Goal: Connect with others: Participate in discussion

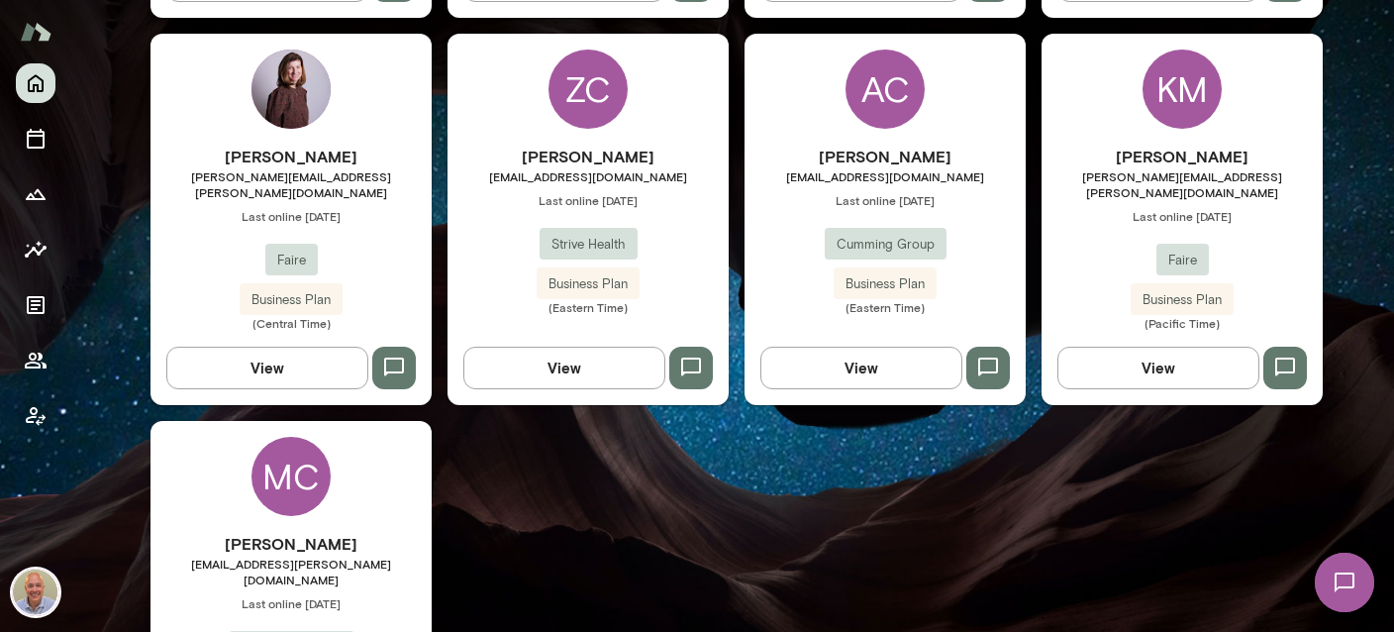
scroll to position [1059, 0]
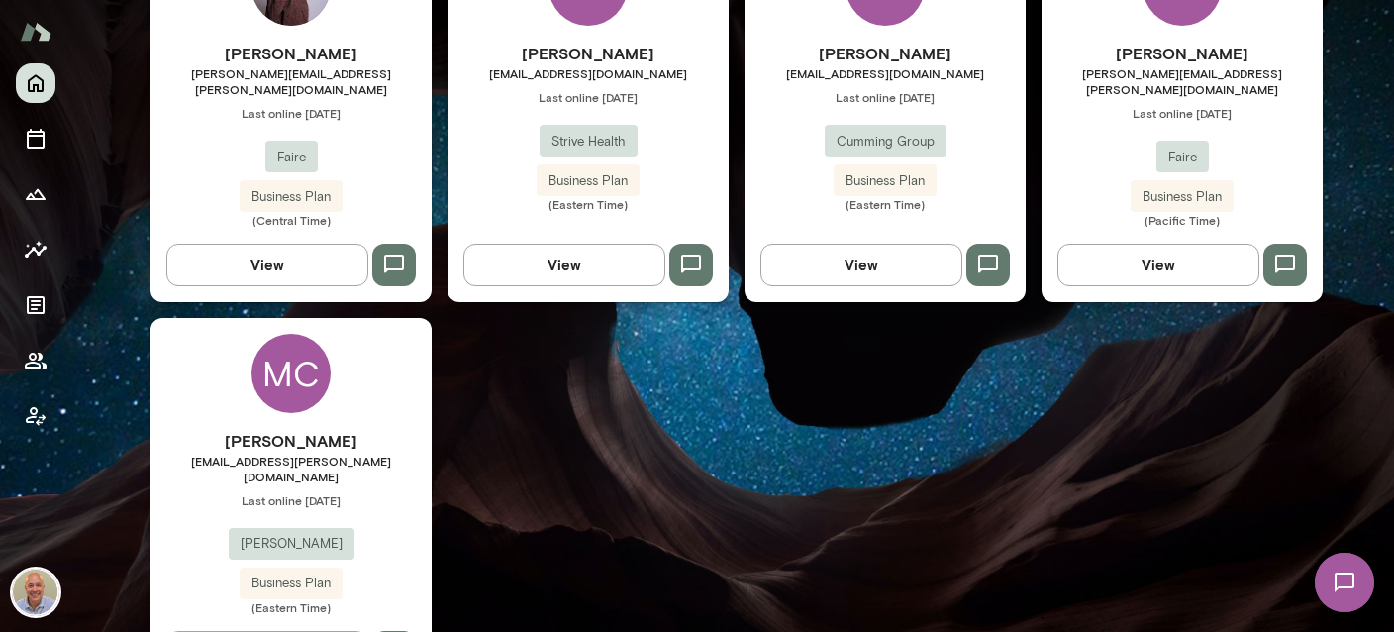
click at [1117, 103] on div "[PERSON_NAME] [PERSON_NAME][EMAIL_ADDRESS][PERSON_NAME][DOMAIN_NAME] Last onlin…" at bounding box center [1182, 135] width 281 height 186
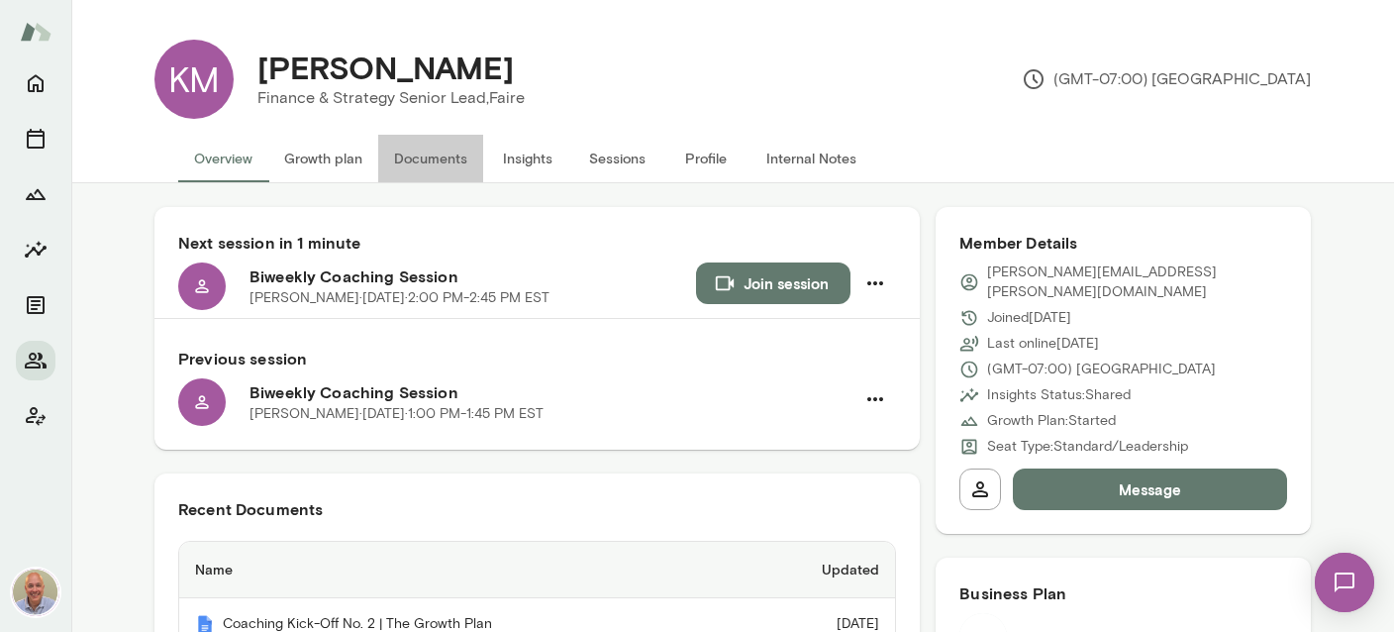
click at [446, 167] on button "Documents" at bounding box center [430, 159] width 105 height 48
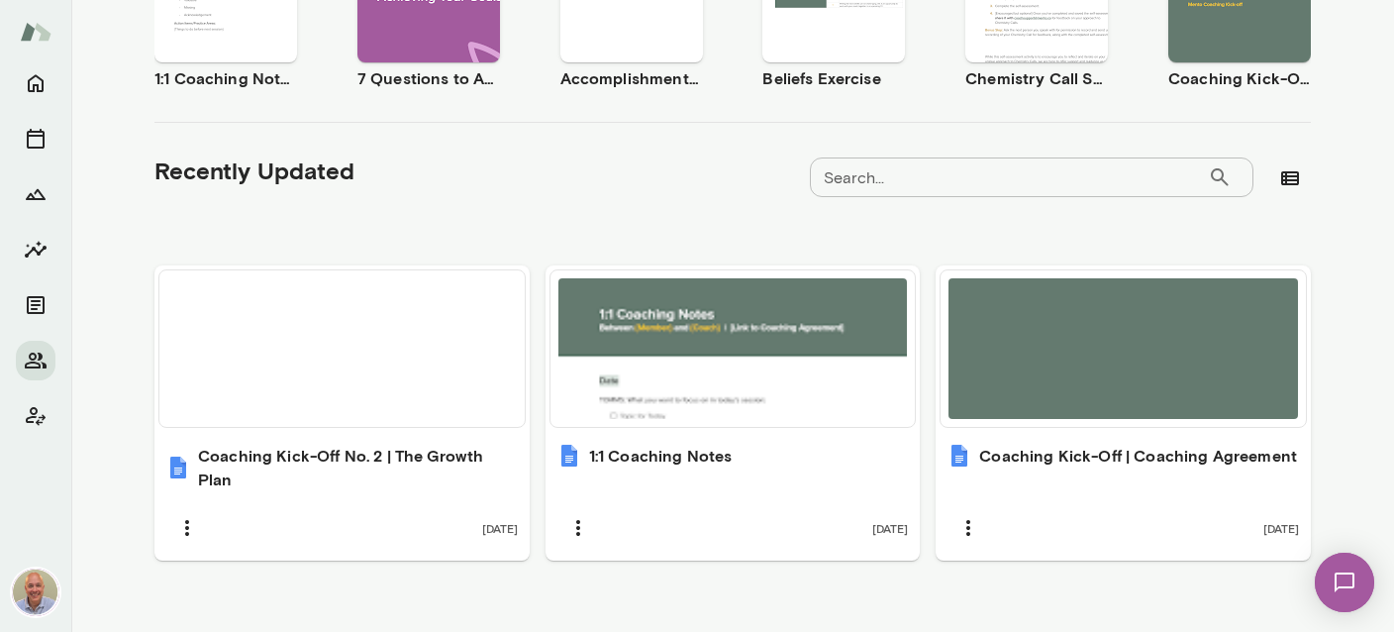
scroll to position [521, 0]
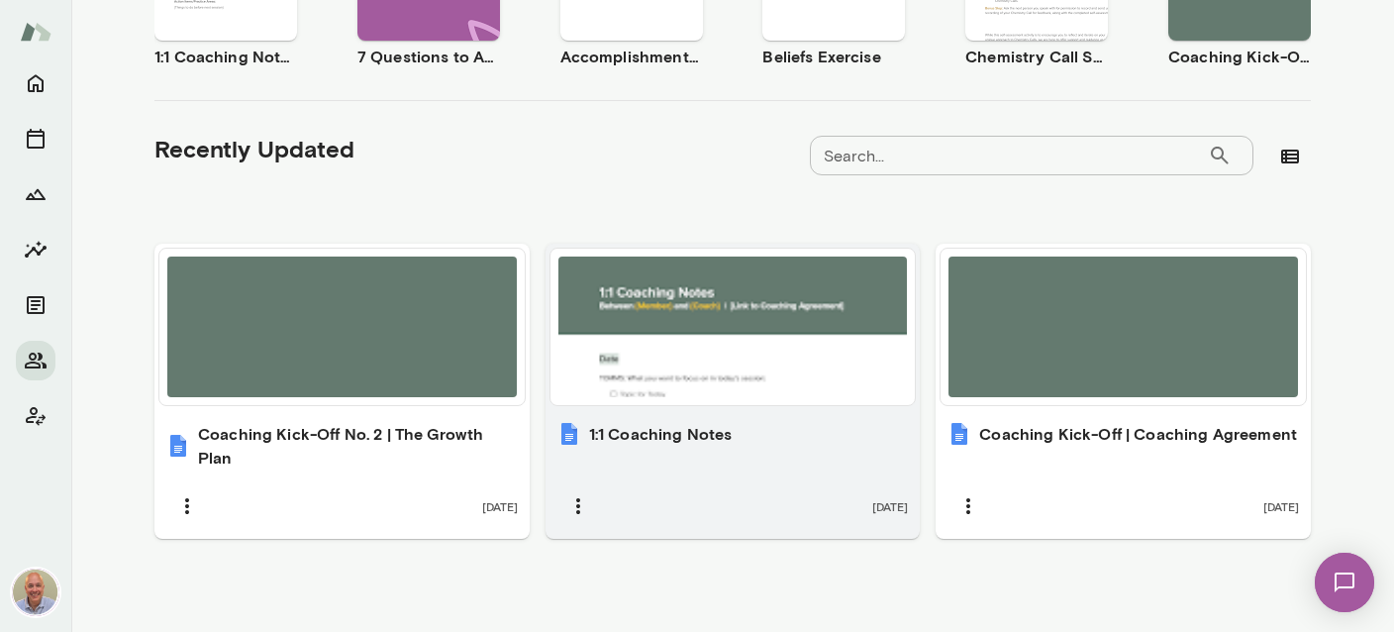
click at [672, 455] on div "1:1 Coaching Notes [DATE]" at bounding box center [733, 474] width 375 height 129
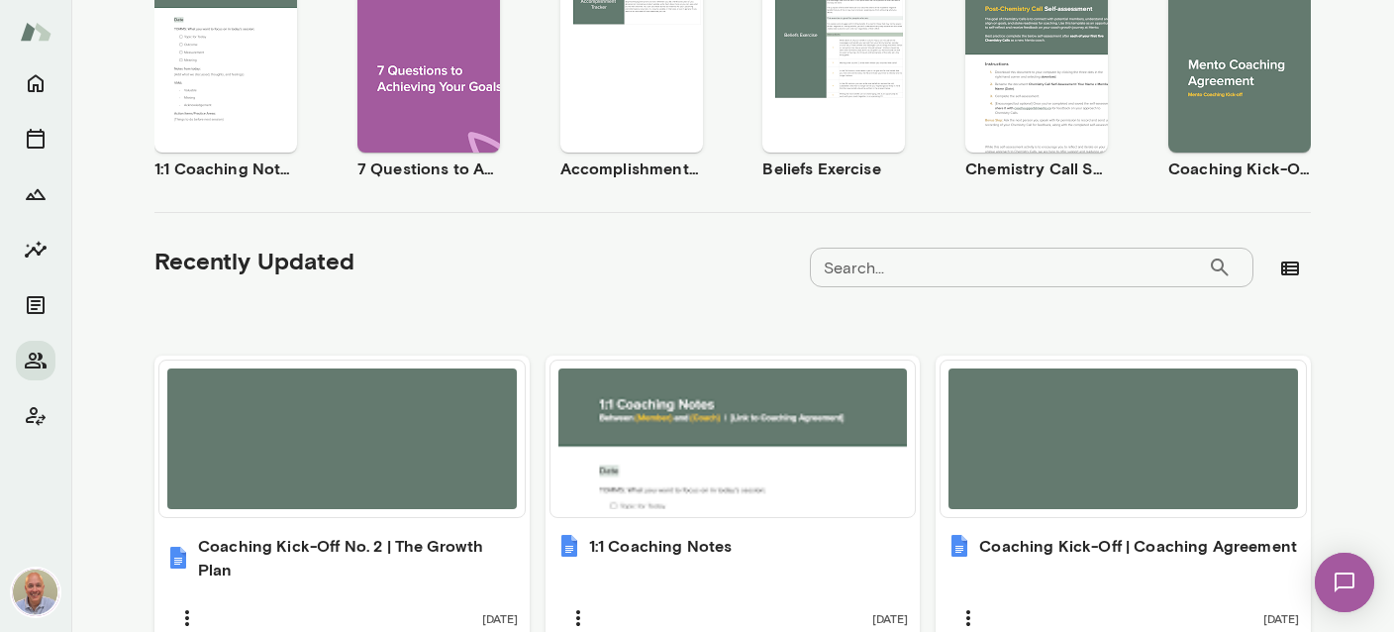
scroll to position [0, 0]
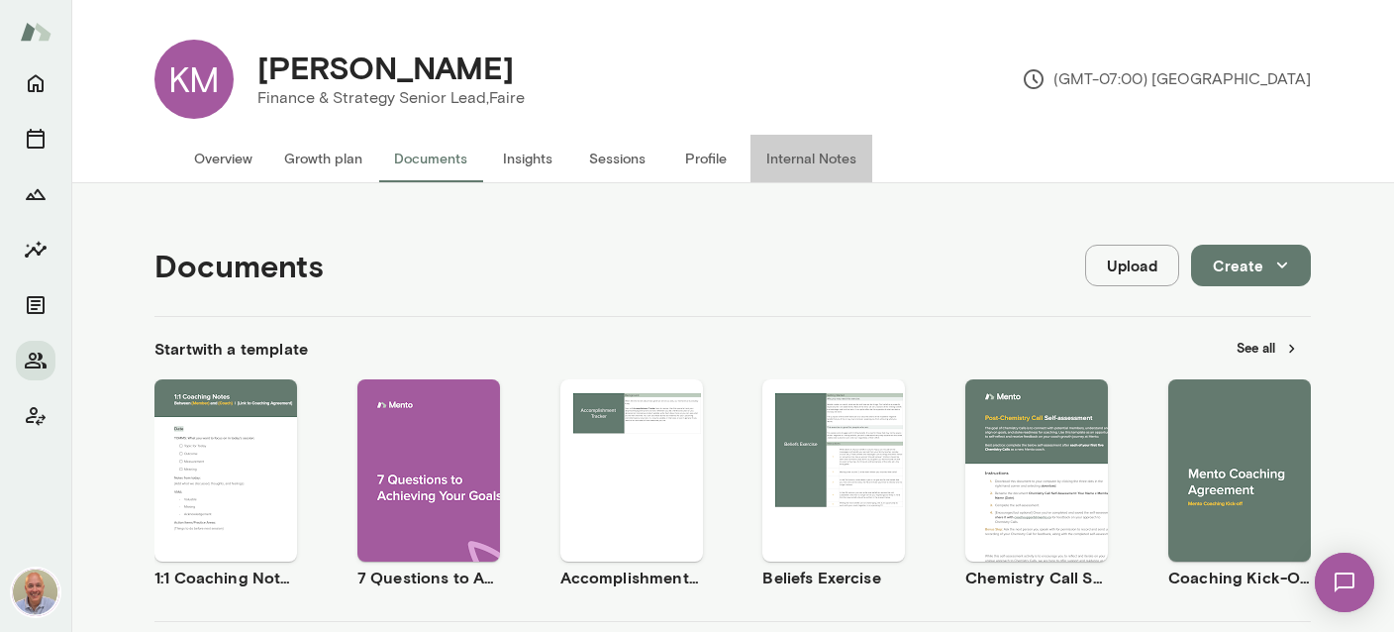
click at [801, 156] on button "Internal Notes" at bounding box center [812, 159] width 122 height 48
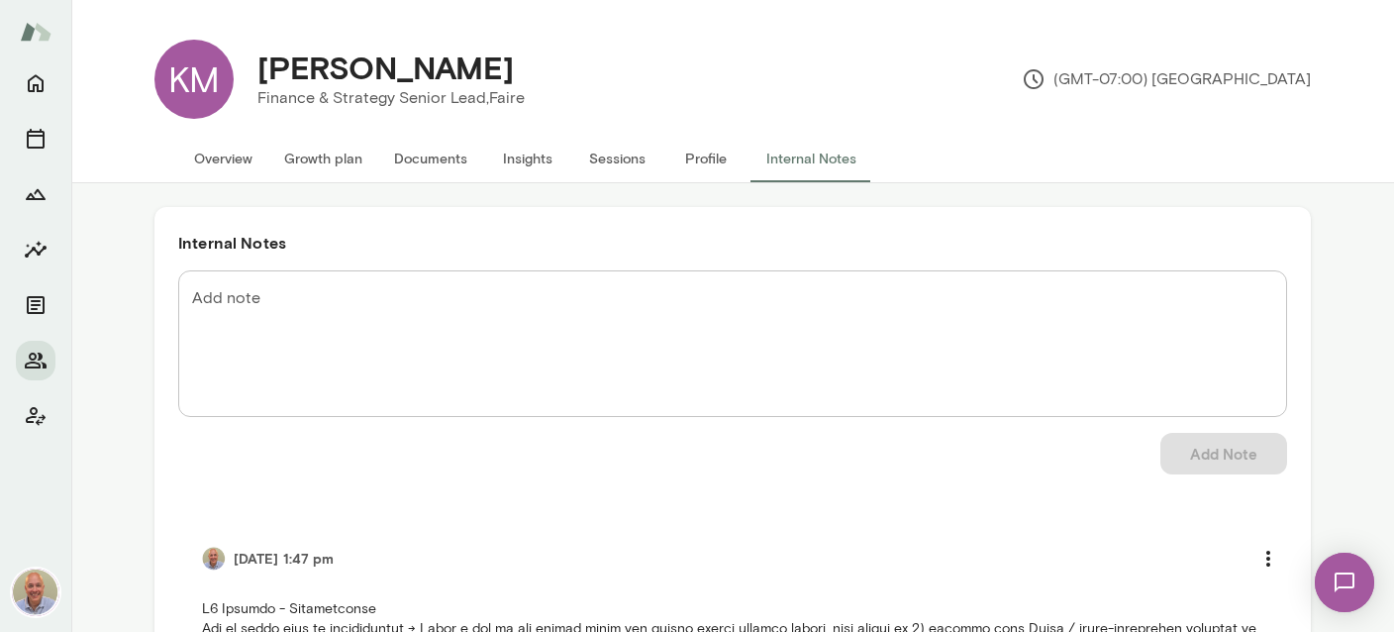
click at [225, 87] on div "KM" at bounding box center [193, 79] width 79 height 79
click at [181, 101] on div "KM" at bounding box center [193, 79] width 79 height 79
click at [29, 80] on icon "Home" at bounding box center [36, 84] width 16 height 18
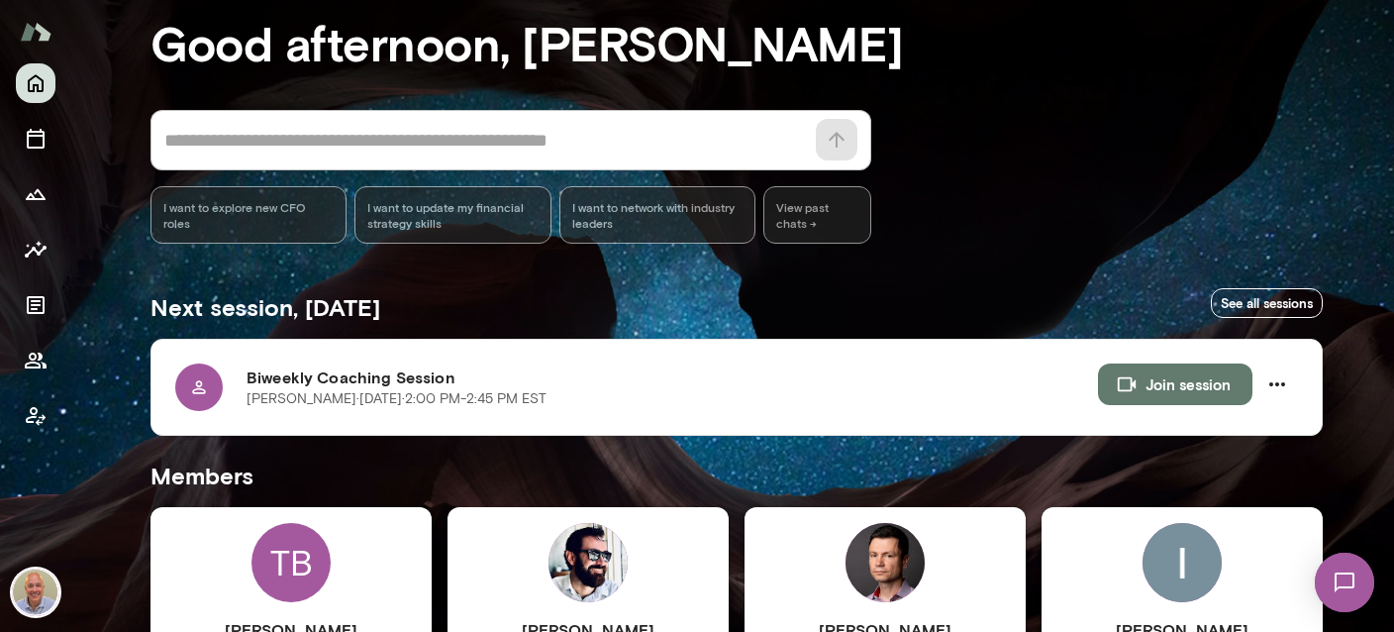
scroll to position [235, 0]
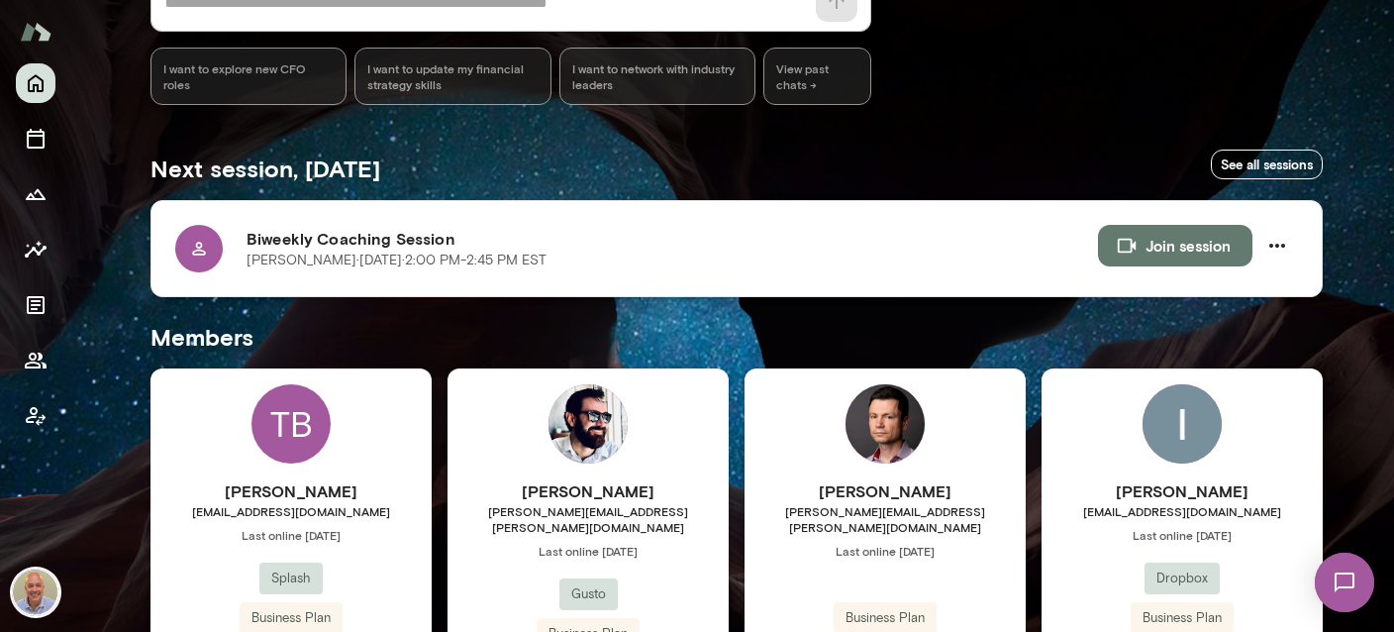
click at [1209, 246] on button "Join session" at bounding box center [1175, 246] width 154 height 42
